Goal: Task Accomplishment & Management: Manage account settings

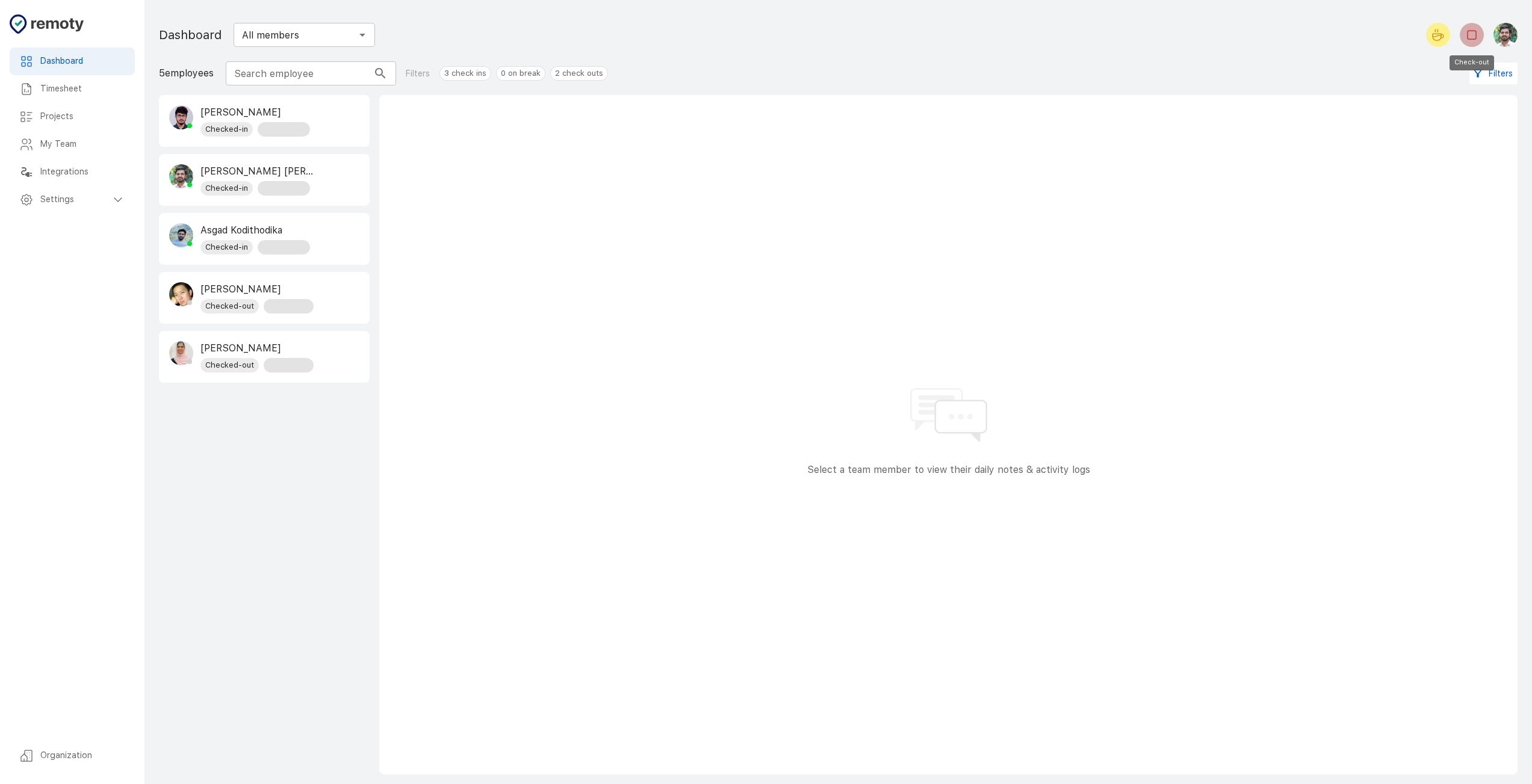
click at [1472, 33] on icon "Check-out" at bounding box center [1472, 34] width 14 height 14
click at [314, 187] on div "[PERSON_NAME] [PERSON_NAME] Checked-in 22h 8m" at bounding box center [265, 180] width 209 height 51
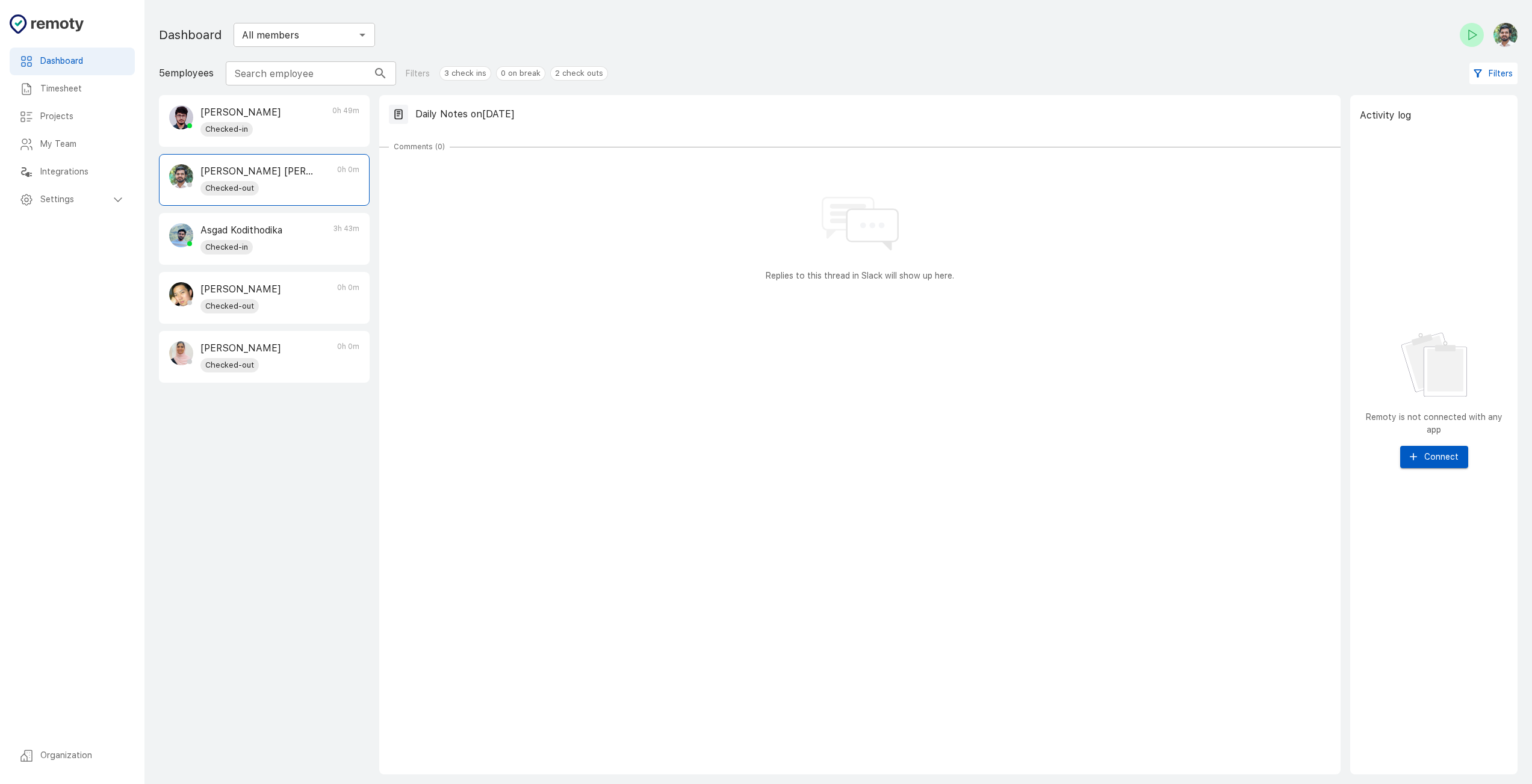
click at [94, 92] on h6 "Timesheet" at bounding box center [82, 89] width 85 height 13
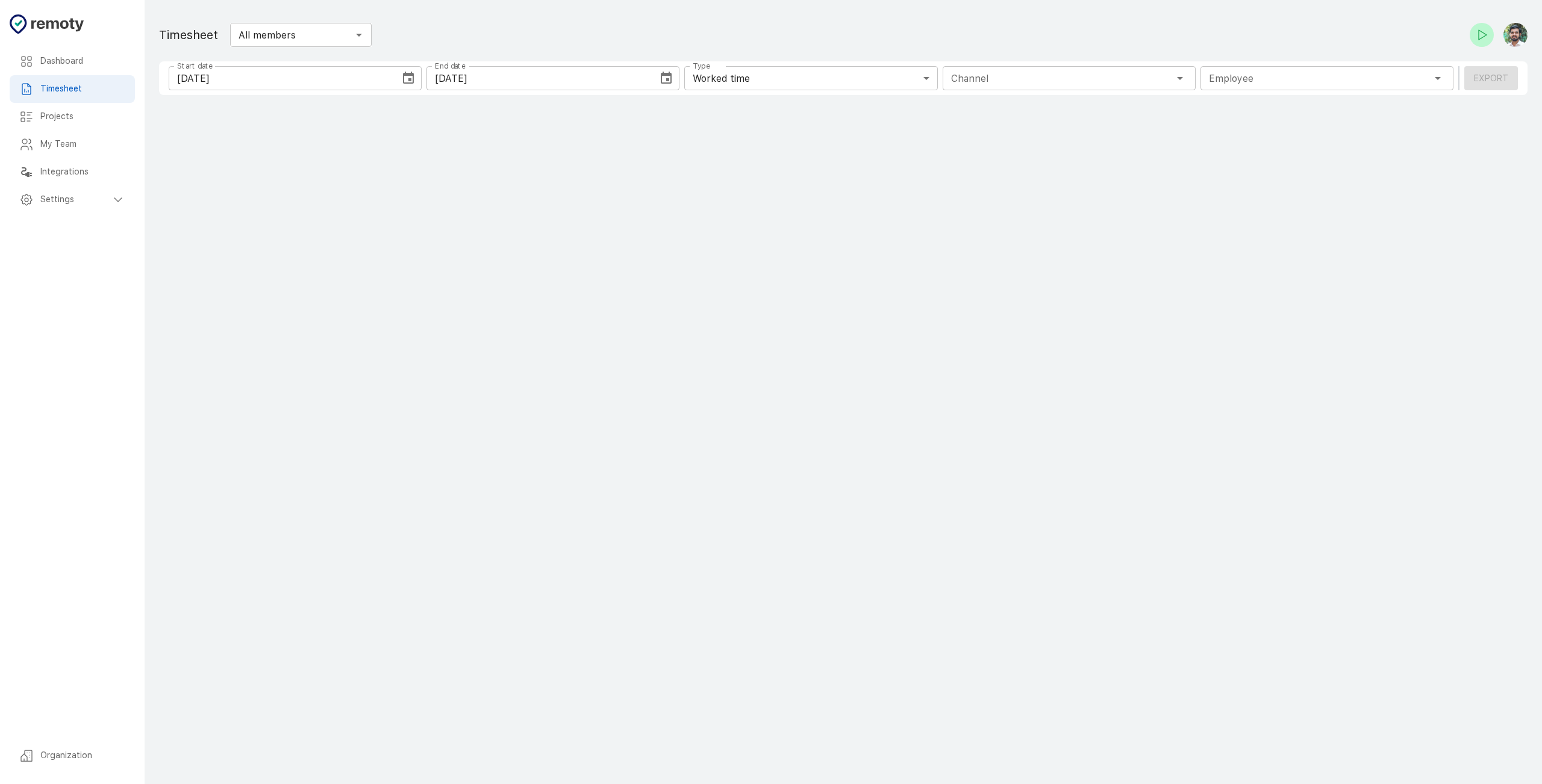
type input "1 Employee"
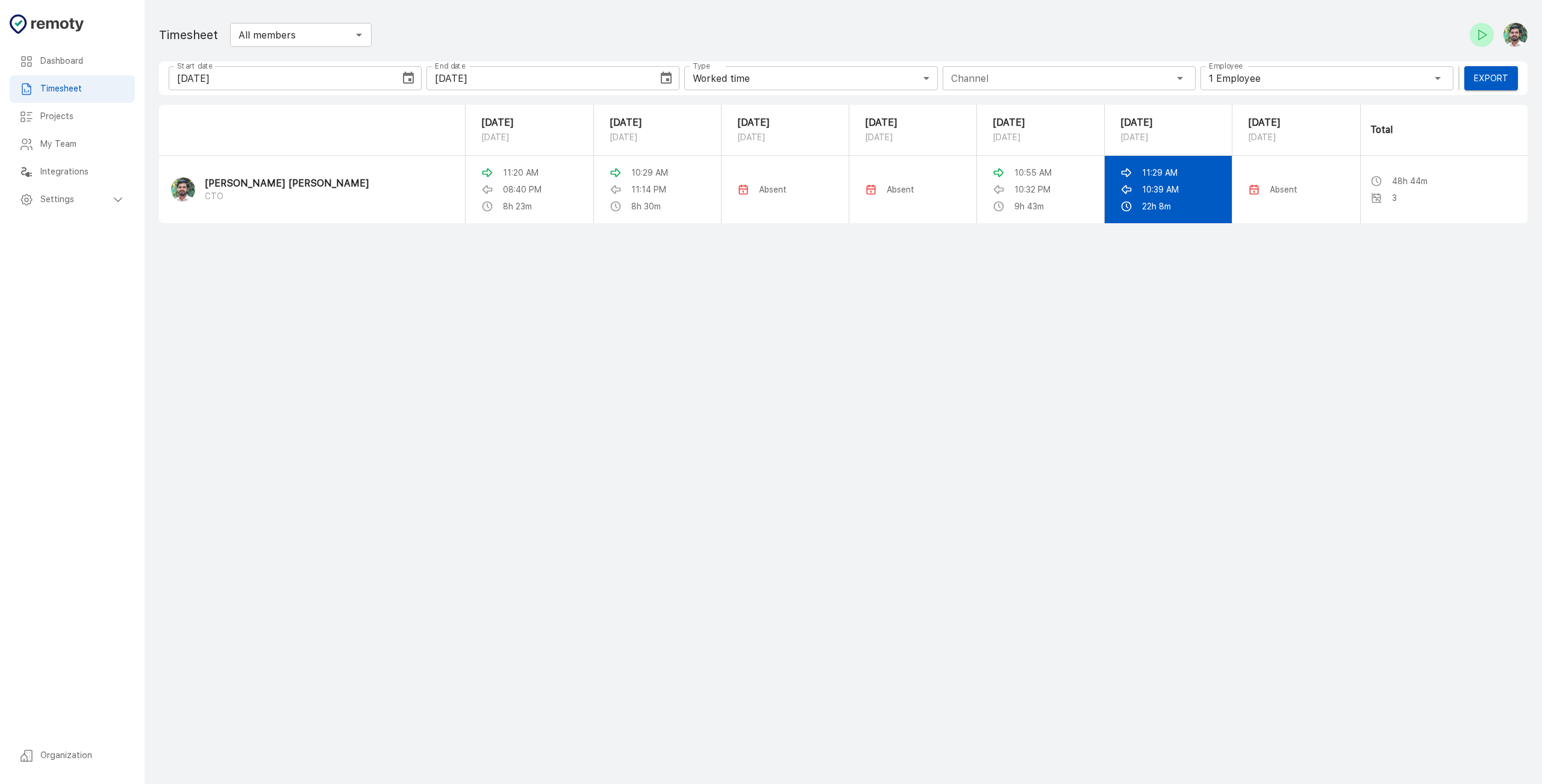
click at [1142, 211] on p "22h 8m" at bounding box center [1156, 206] width 29 height 12
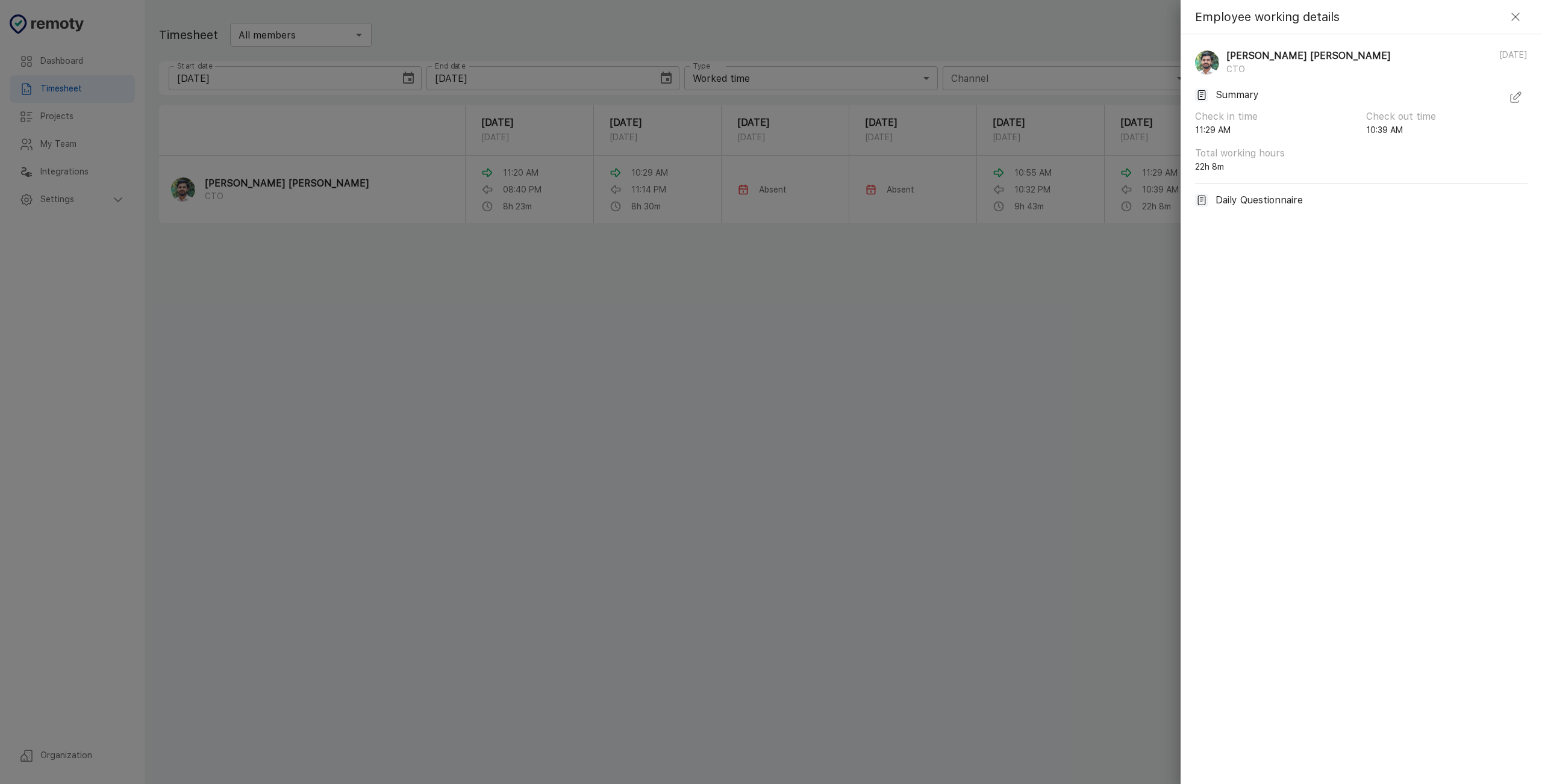
click at [1523, 95] on button "button" at bounding box center [1515, 97] width 24 height 24
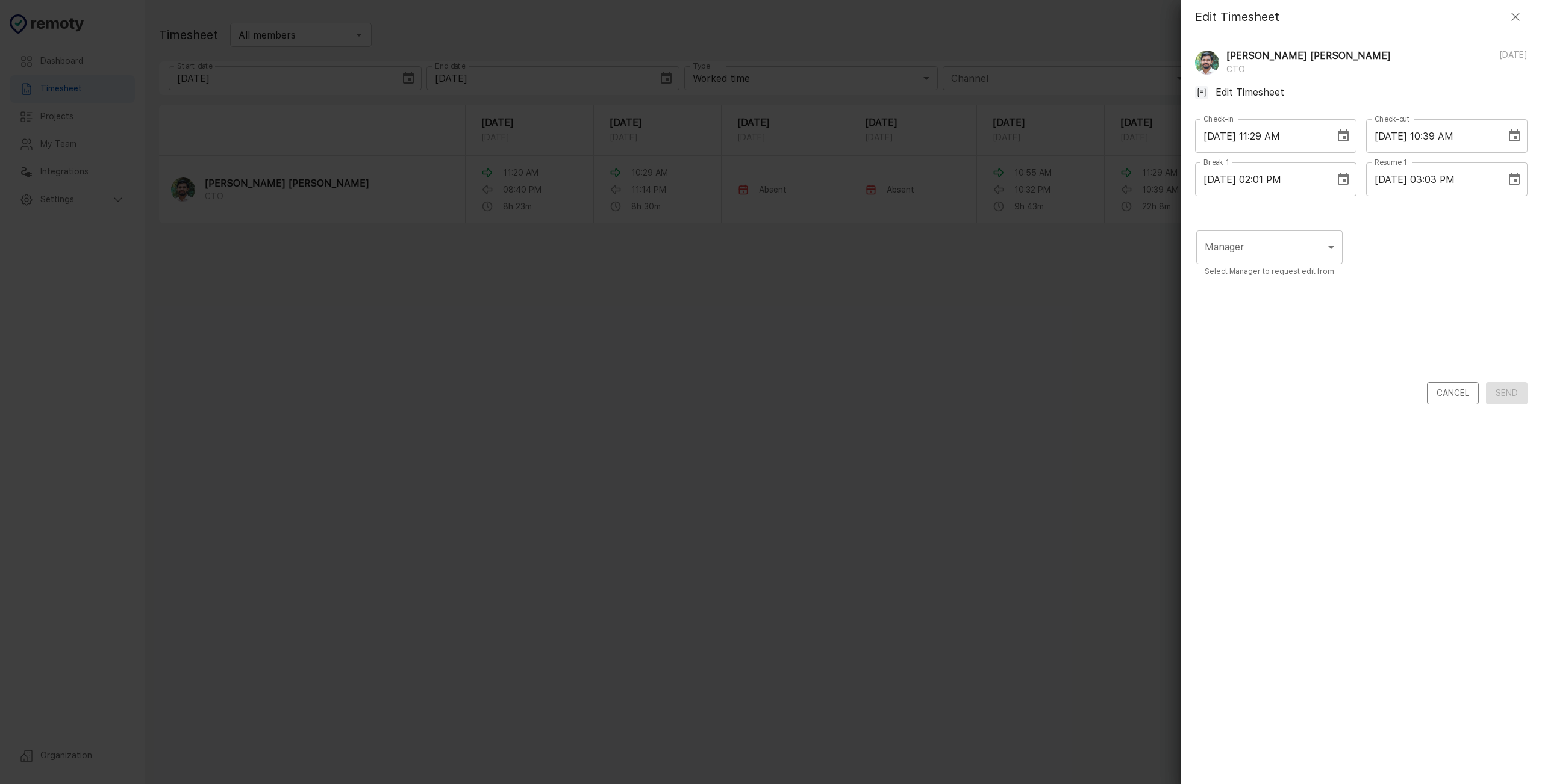
click at [1502, 132] on button "Choose date, selected date is Sep 24, 2025" at bounding box center [1514, 136] width 24 height 24
click at [1477, 167] on icon "Previous month" at bounding box center [1478, 173] width 14 height 14
click at [1514, 172] on icon "Next month" at bounding box center [1509, 173] width 14 height 14
click at [1400, 291] on button "23" at bounding box center [1407, 292] width 22 height 22
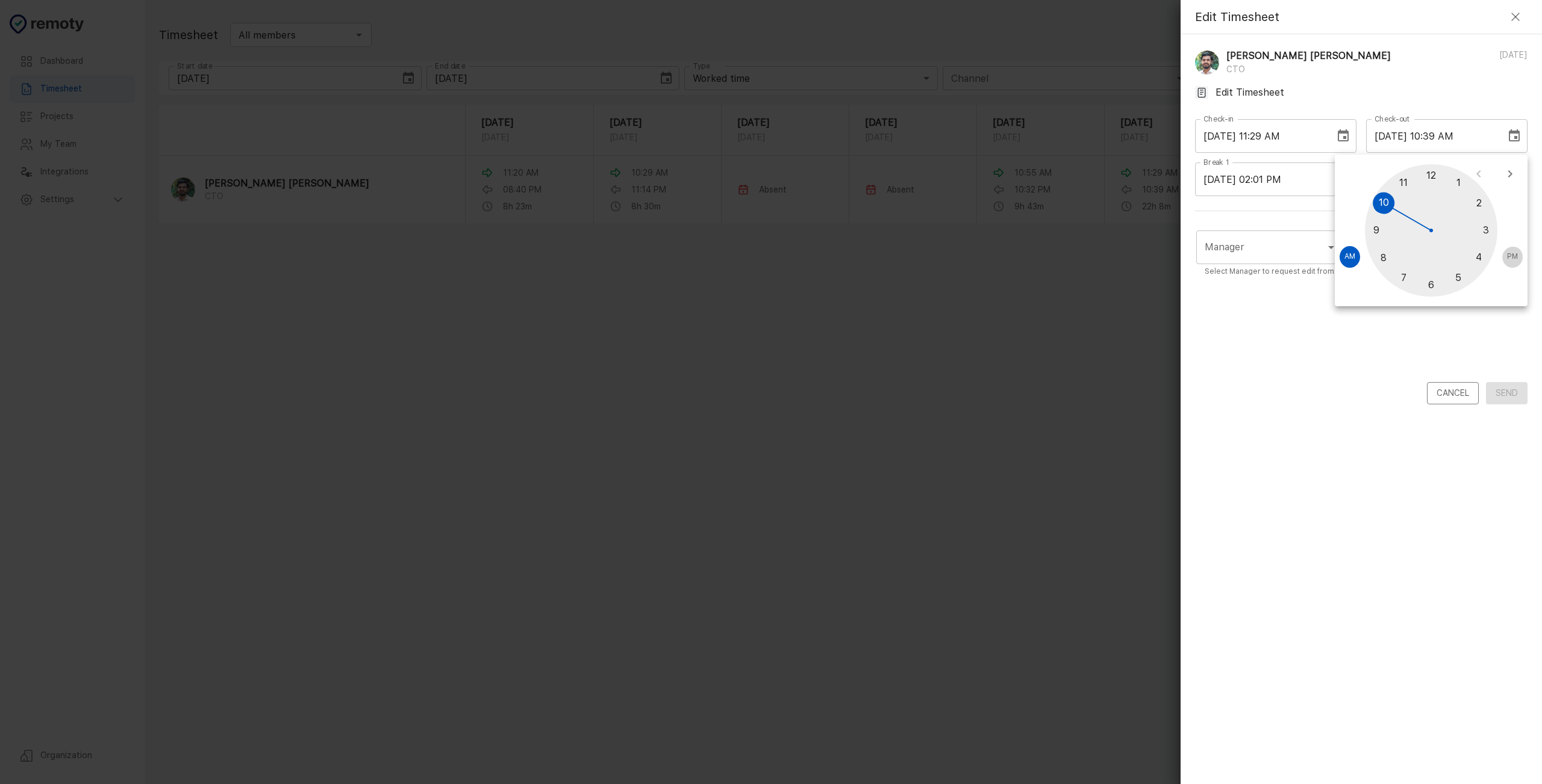
click at [1514, 253] on span "PM" at bounding box center [1512, 257] width 11 height 12
click at [1383, 255] on div at bounding box center [1430, 230] width 132 height 132
click at [1418, 281] on div at bounding box center [1430, 230] width 132 height 132
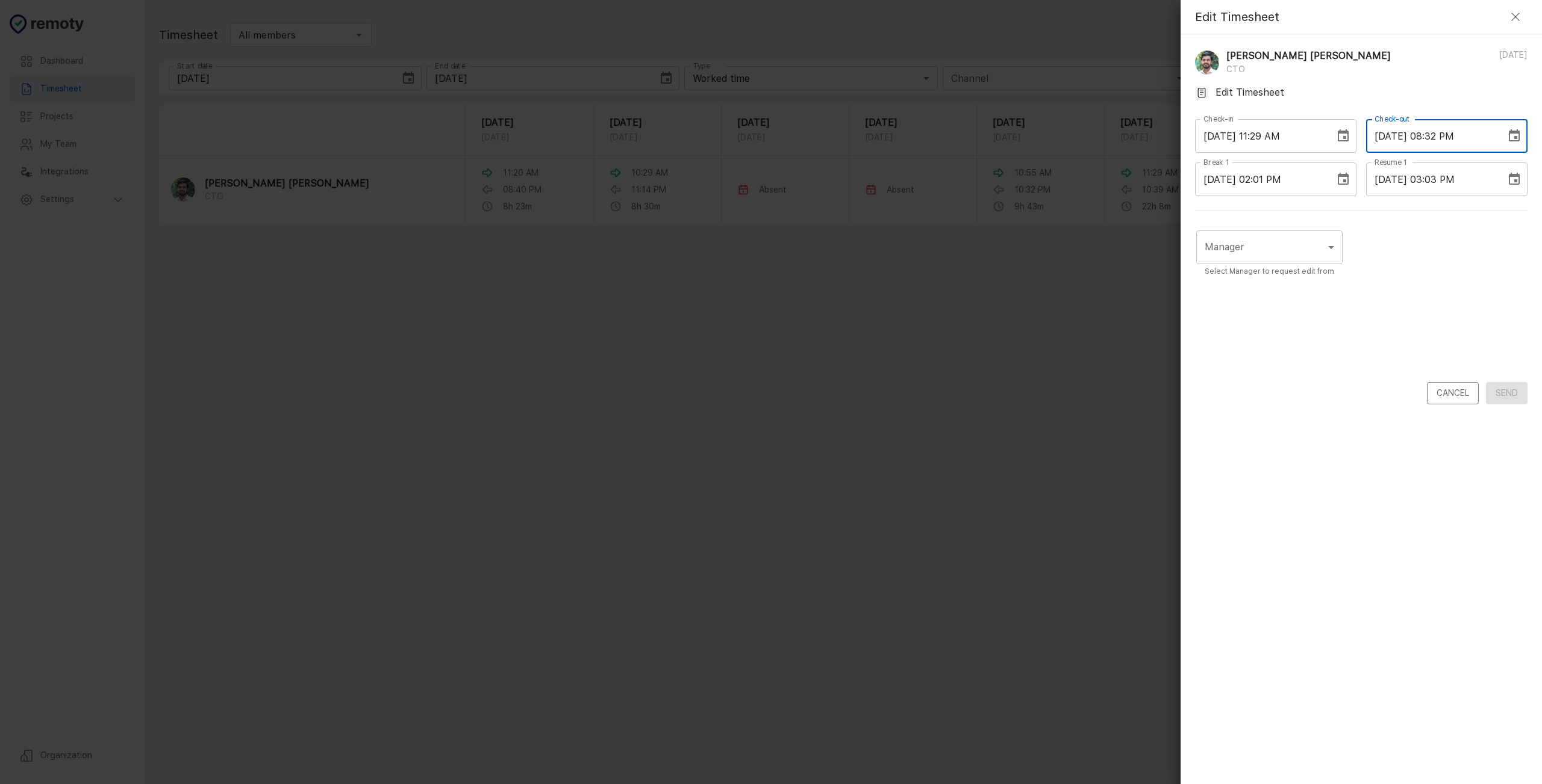
click at [1461, 140] on input "[DATE] 08:32 PM" at bounding box center [1431, 136] width 131 height 34
type input "[DATE] 08:36 PM"
drag, startPoint x: 1476, startPoint y: 320, endPoint x: 1413, endPoint y: 316, distance: 63.1
click at [1476, 320] on div "Manager ​ Manager Select Manager to request edit from" at bounding box center [1361, 304] width 332 height 157
click at [1254, 265] on body "Dashboard Timesheet Projects My Team Integrations Settings Organization Dashboa…" at bounding box center [771, 392] width 1542 height 784
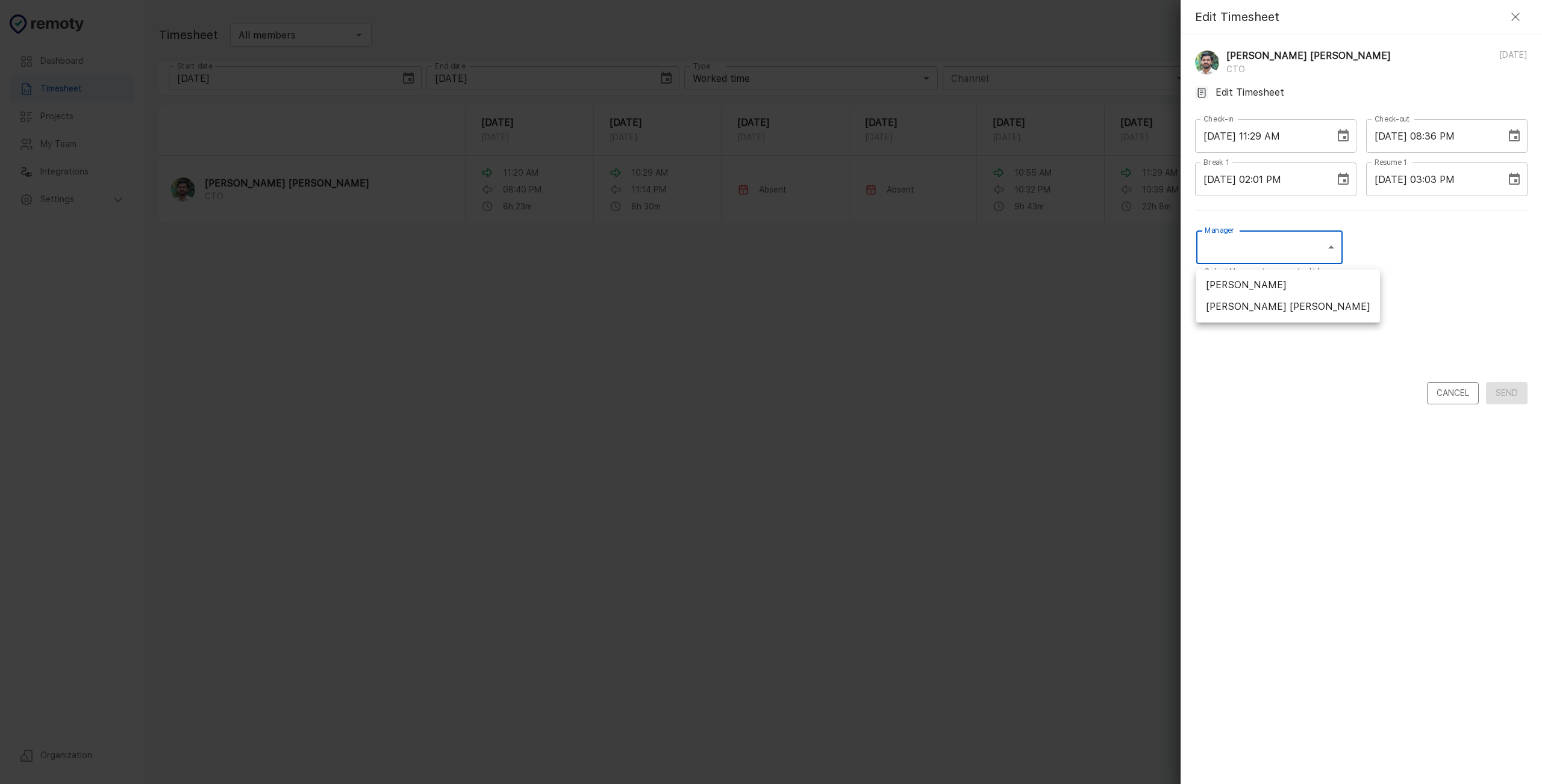
click at [1272, 309] on li "[PERSON_NAME] [PERSON_NAME]" at bounding box center [1287, 307] width 184 height 22
type input "UCQRZCCDS"
click at [1357, 302] on div "Manager [PERSON_NAME] [PERSON_NAME] UCQRZCCDS Manager Select Manager to request…" at bounding box center [1361, 304] width 332 height 157
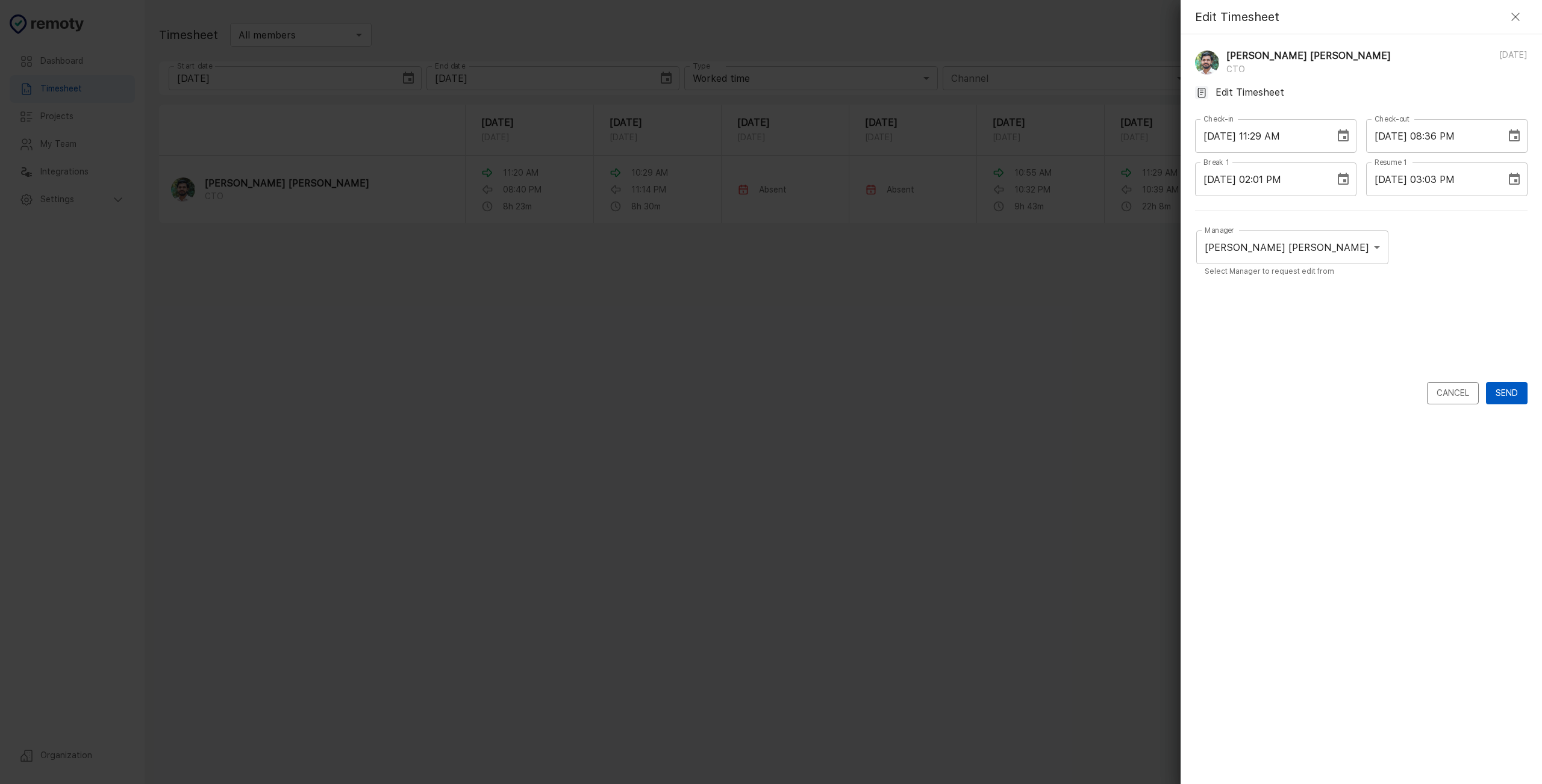
click at [1514, 397] on button "Send" at bounding box center [1506, 394] width 41 height 23
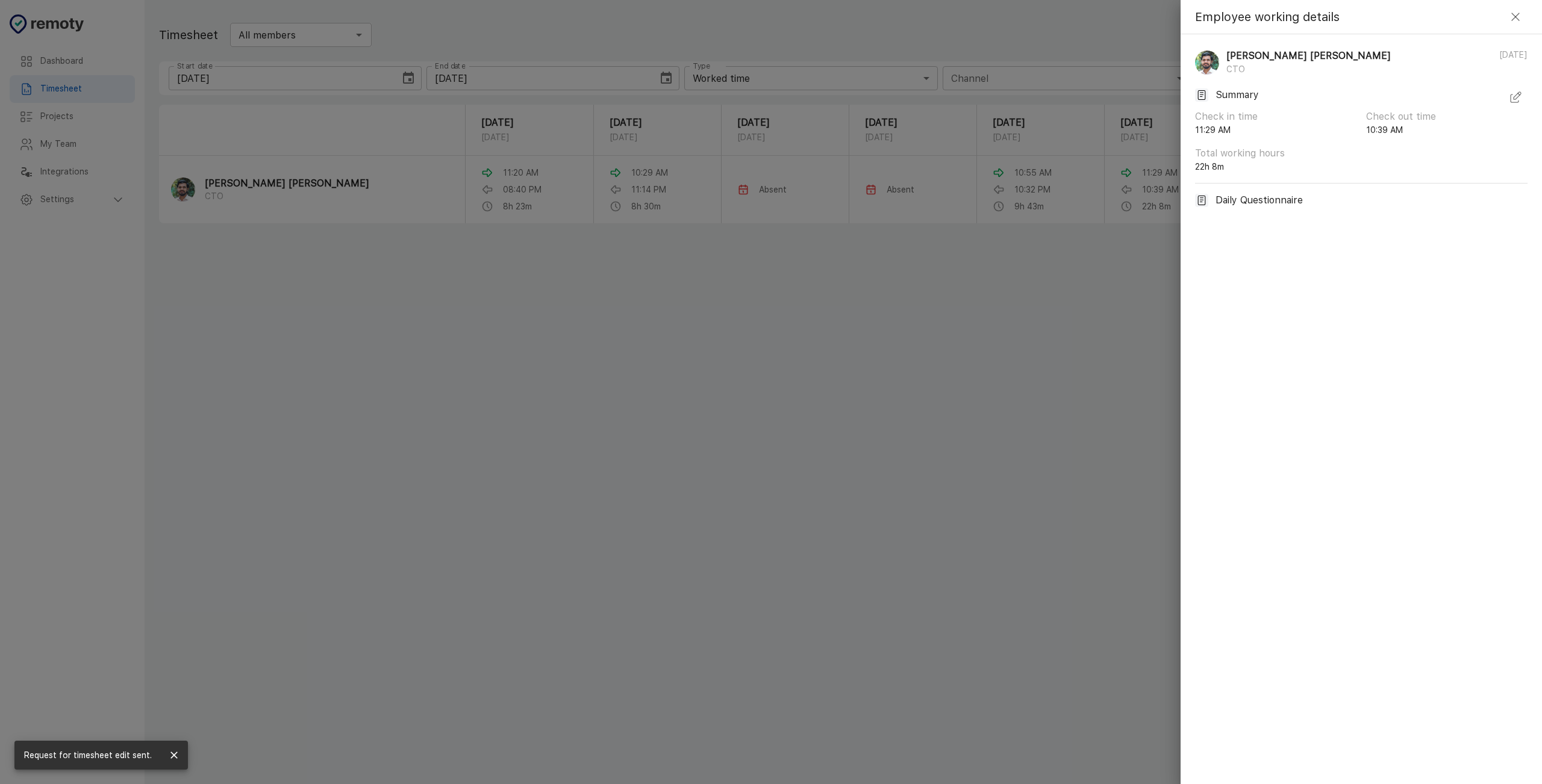
click at [882, 256] on div at bounding box center [771, 392] width 1542 height 784
